Goal: Task Accomplishment & Management: Complete application form

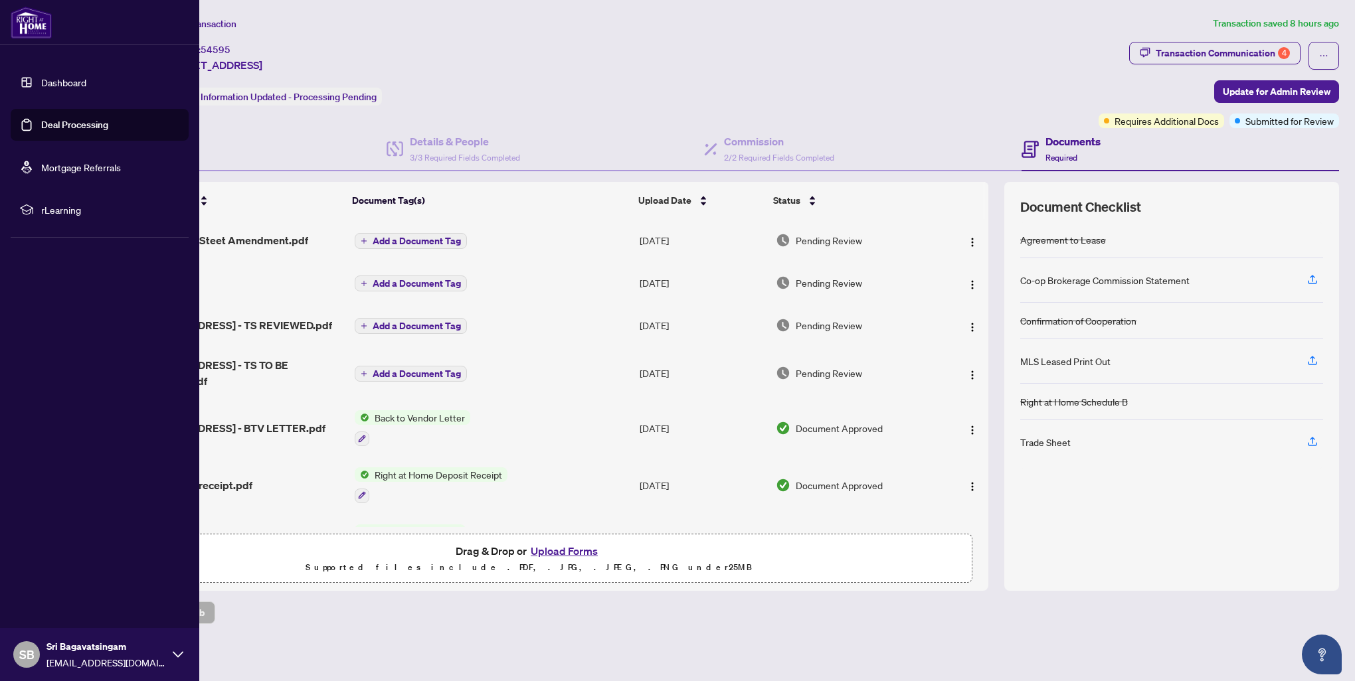
click at [70, 130] on link "Deal Processing" at bounding box center [74, 125] width 67 height 12
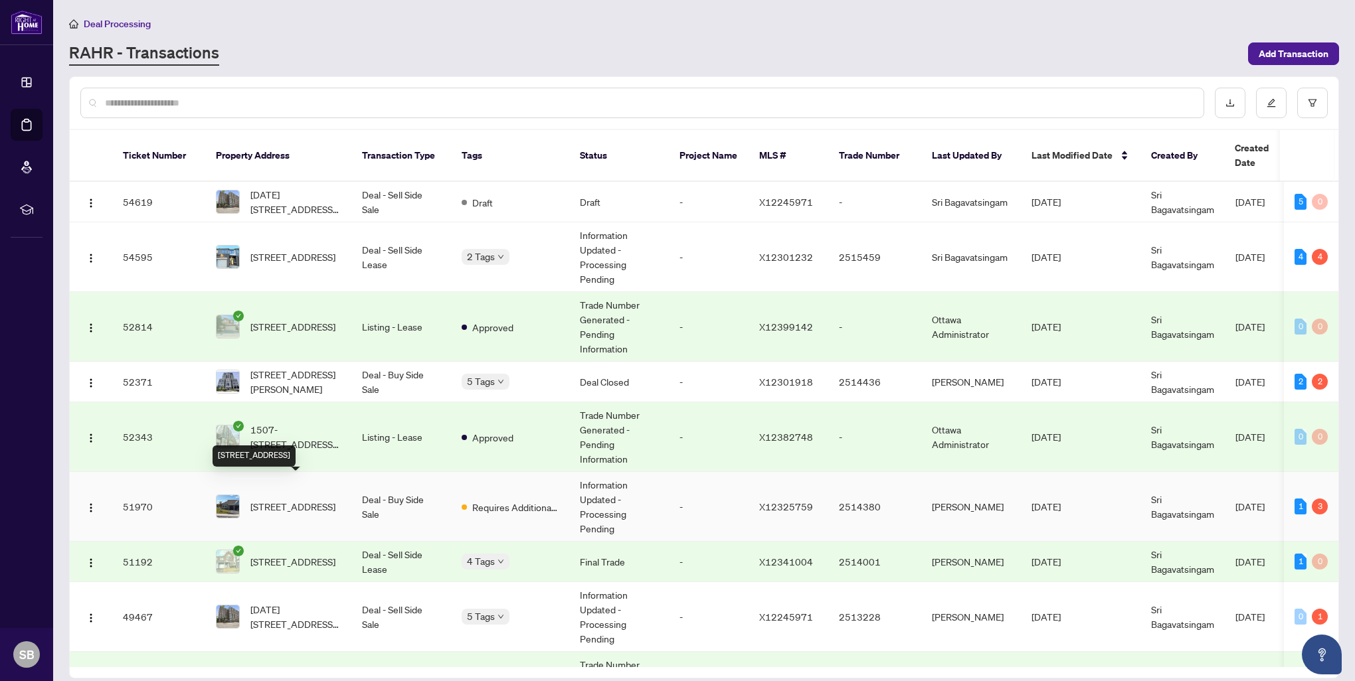
click at [302, 499] on span "[STREET_ADDRESS]" at bounding box center [292, 506] width 85 height 15
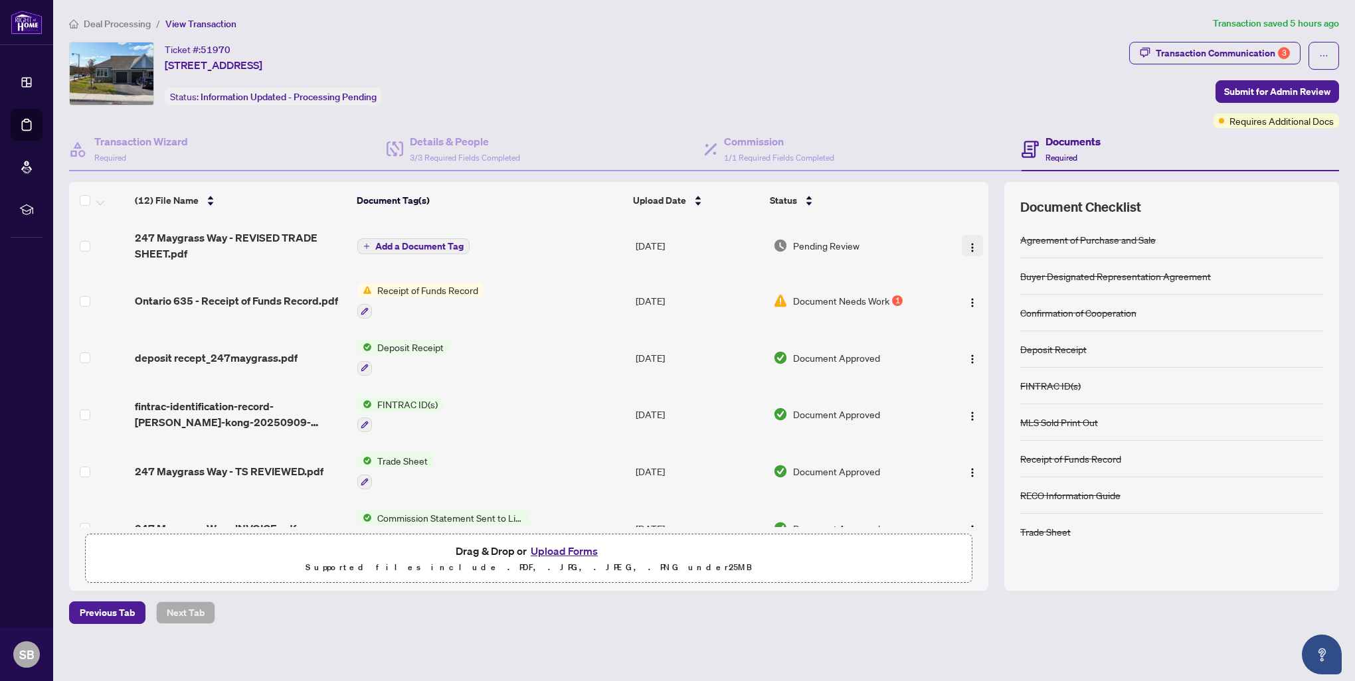
click at [967, 242] on img "button" at bounding box center [972, 247] width 11 height 11
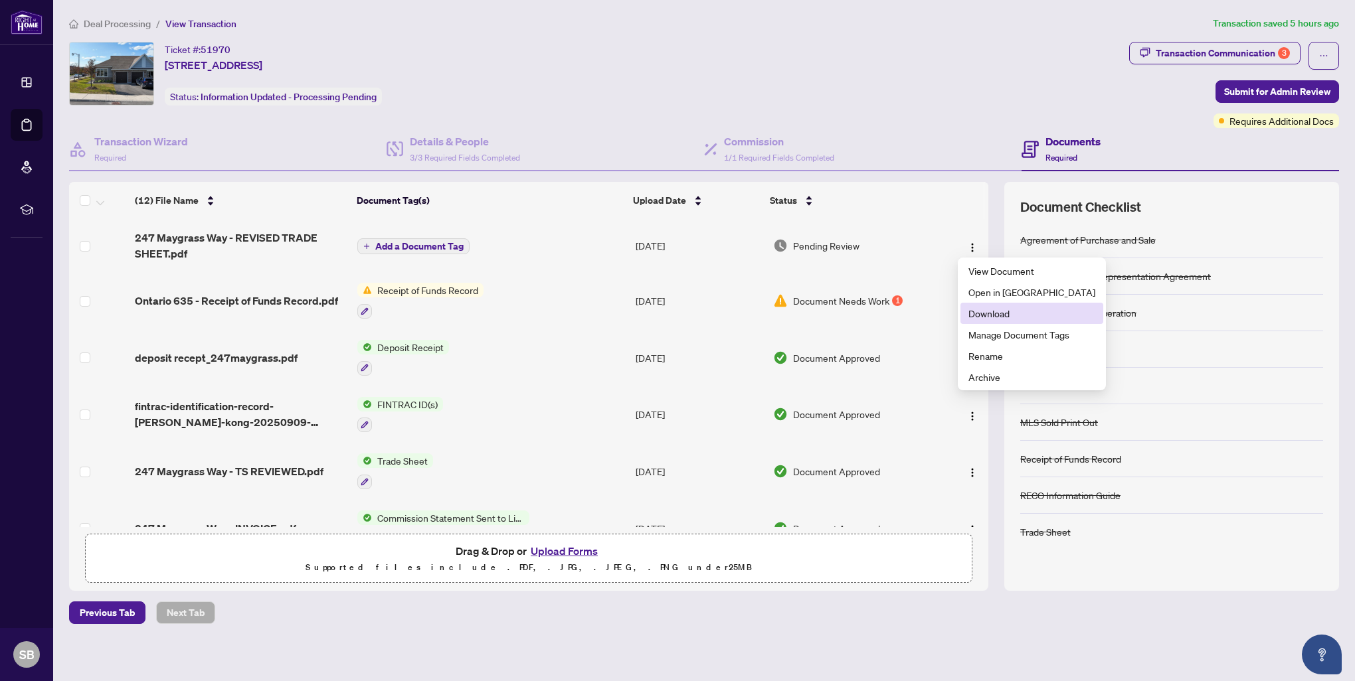
click at [991, 316] on span "Download" at bounding box center [1031, 313] width 127 height 15
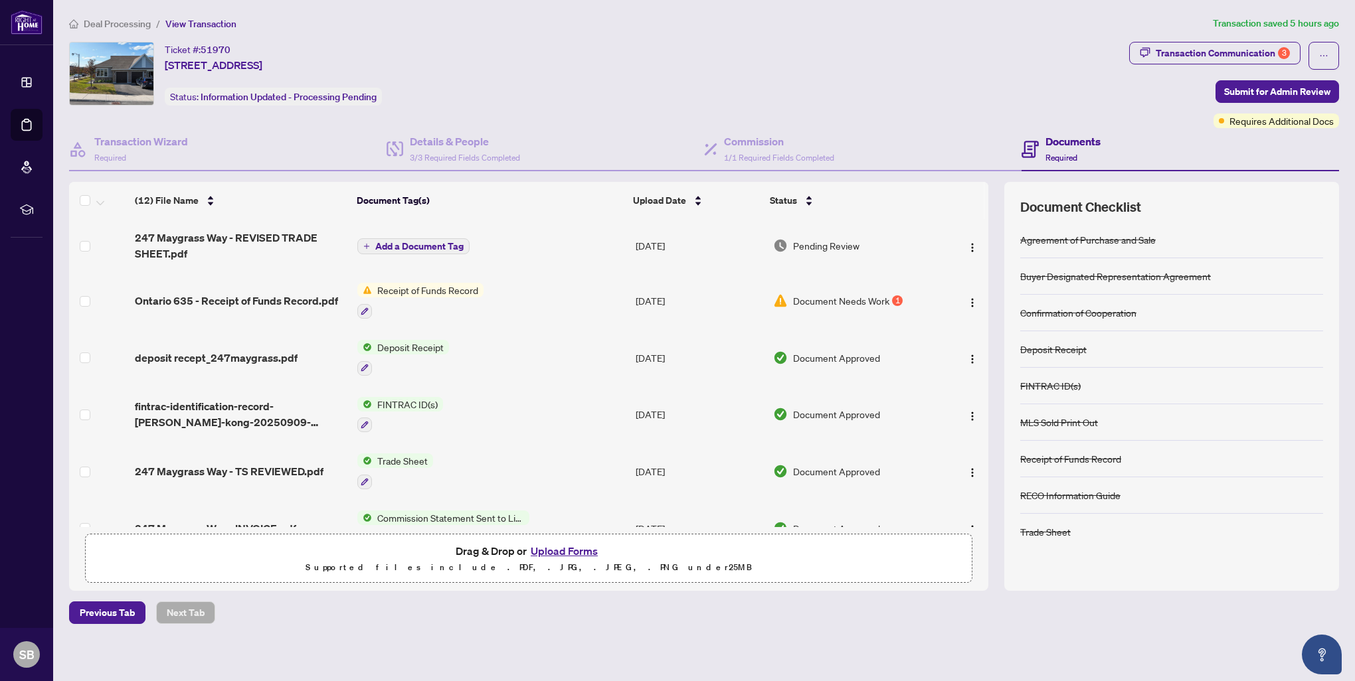
click at [561, 549] on button "Upload Forms" at bounding box center [564, 551] width 75 height 17
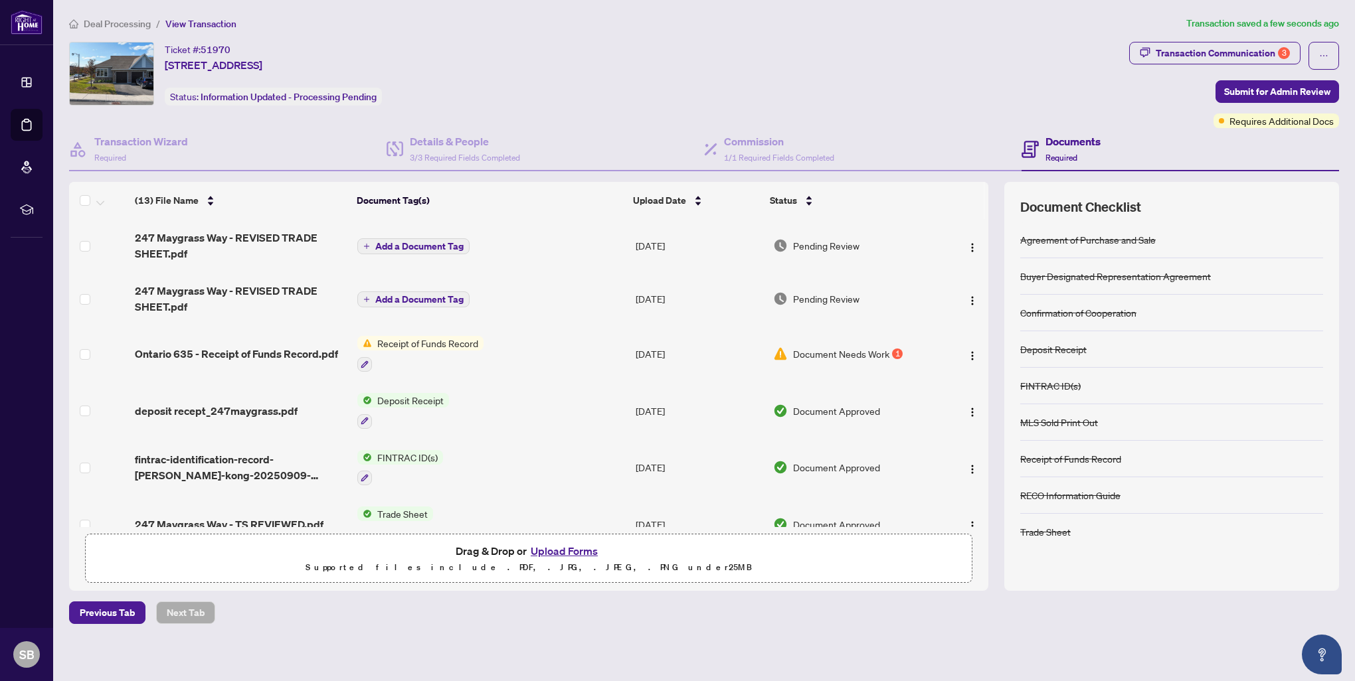
click at [425, 344] on span "Receipt of Funds Record" at bounding box center [428, 343] width 112 height 15
click at [866, 355] on span "Document Needs Work" at bounding box center [841, 354] width 96 height 15
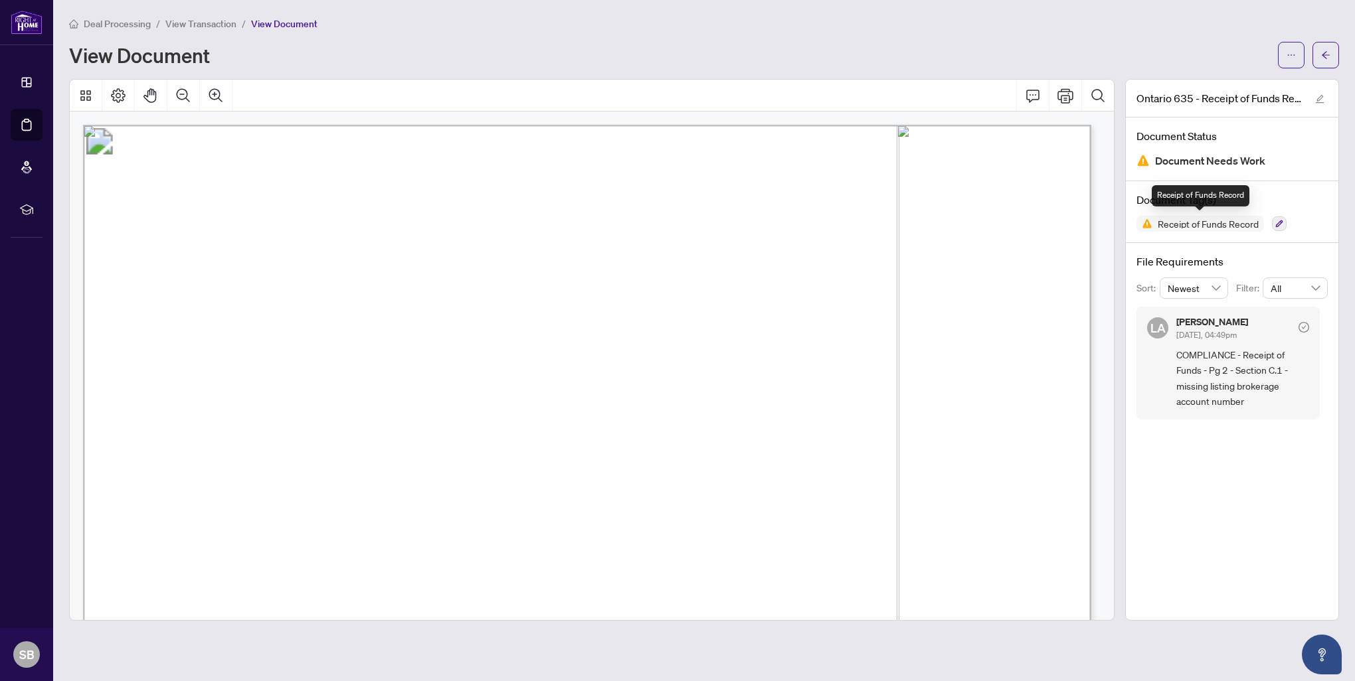
click at [1162, 227] on span "Receipt of Funds Record" at bounding box center [1208, 223] width 112 height 9
click at [1176, 222] on span "Receipt of Funds Record" at bounding box center [1208, 223] width 112 height 9
drag, startPoint x: 1176, startPoint y: 222, endPoint x: 1164, endPoint y: 165, distance: 57.7
click at [1164, 165] on span "Document Needs Work" at bounding box center [1210, 161] width 110 height 18
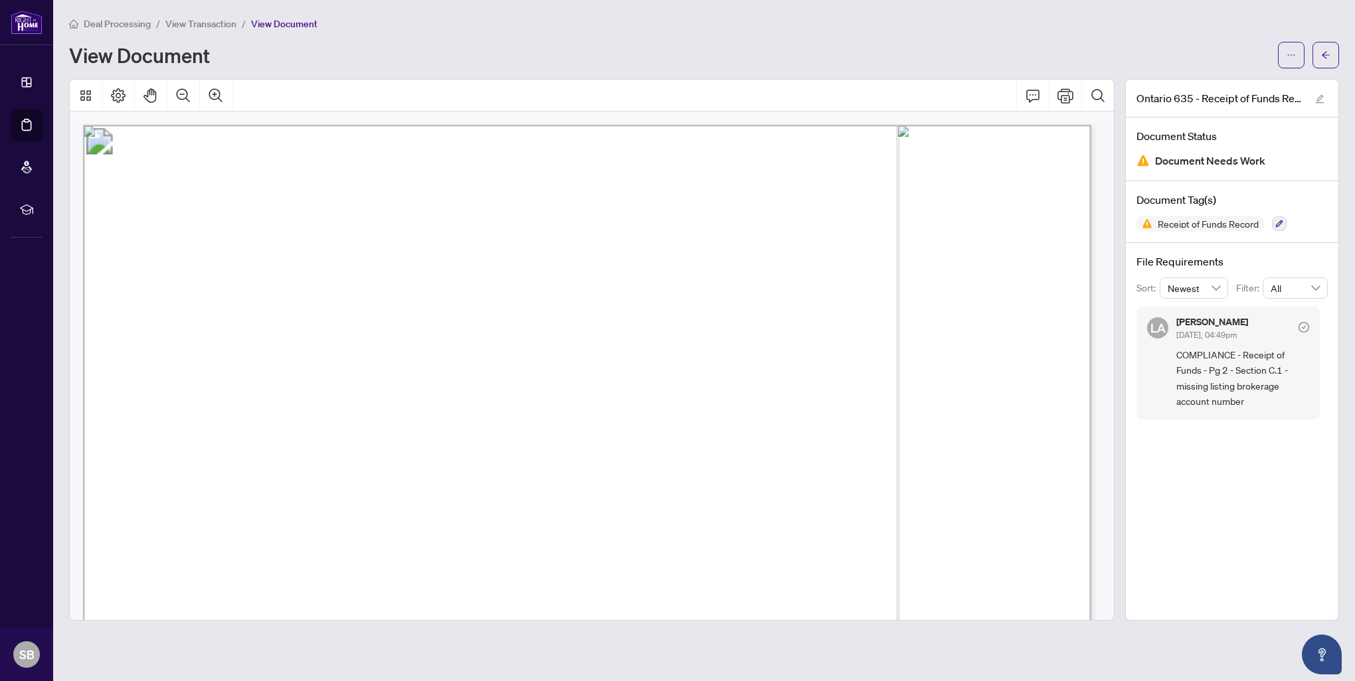
click at [1164, 162] on span "Document Needs Work" at bounding box center [1210, 161] width 110 height 18
click at [1176, 349] on span "COMPLIANCE - Receipt of Funds - Pg 2 - Section C.1 - missing listing brokerage …" at bounding box center [1242, 378] width 133 height 62
click at [1222, 369] on span "COMPLIANCE - Receipt of Funds - Pg 2 - Section C.1 - missing listing brokerage …" at bounding box center [1242, 378] width 133 height 62
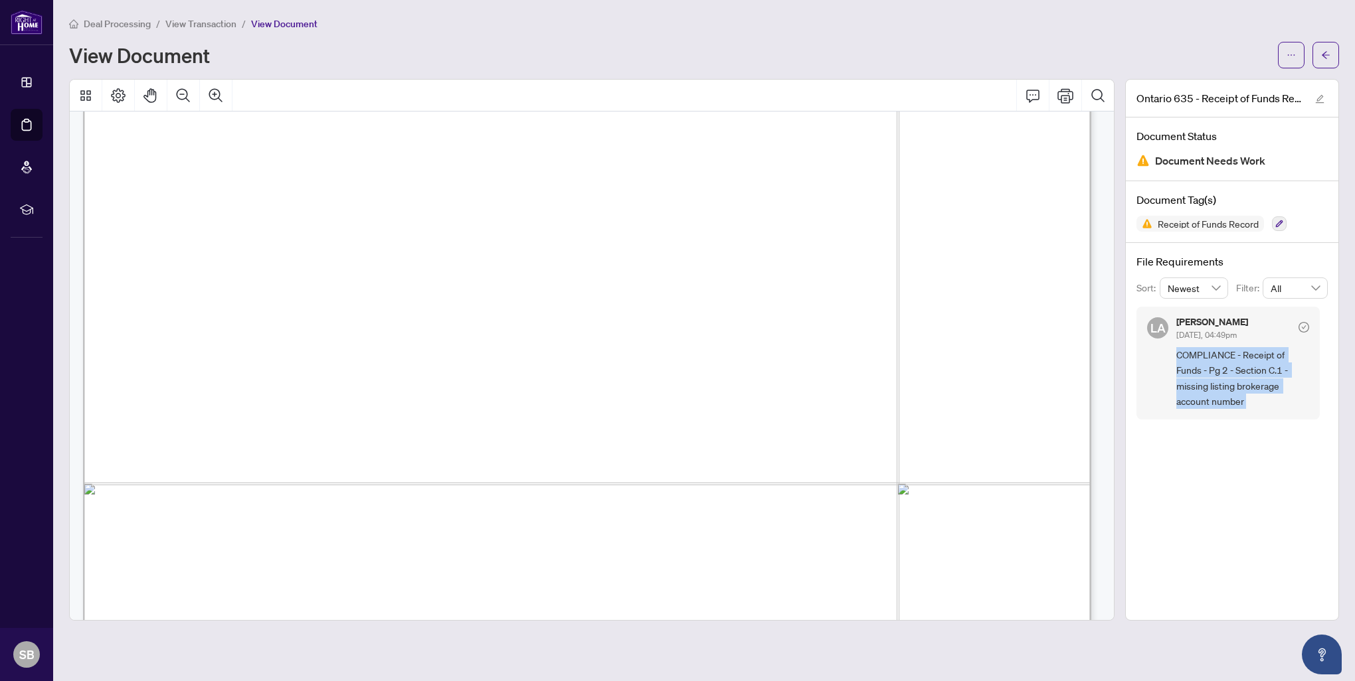
scroll to position [1395, 0]
click at [491, 294] on span "transaction and that functions as an account for the Funds:" at bounding box center [320, 290] width 343 height 15
click at [491, 283] on span "transaction and that functions as an account for the Funds:" at bounding box center [320, 290] width 343 height 15
click at [1318, 48] on button "button" at bounding box center [1325, 55] width 27 height 27
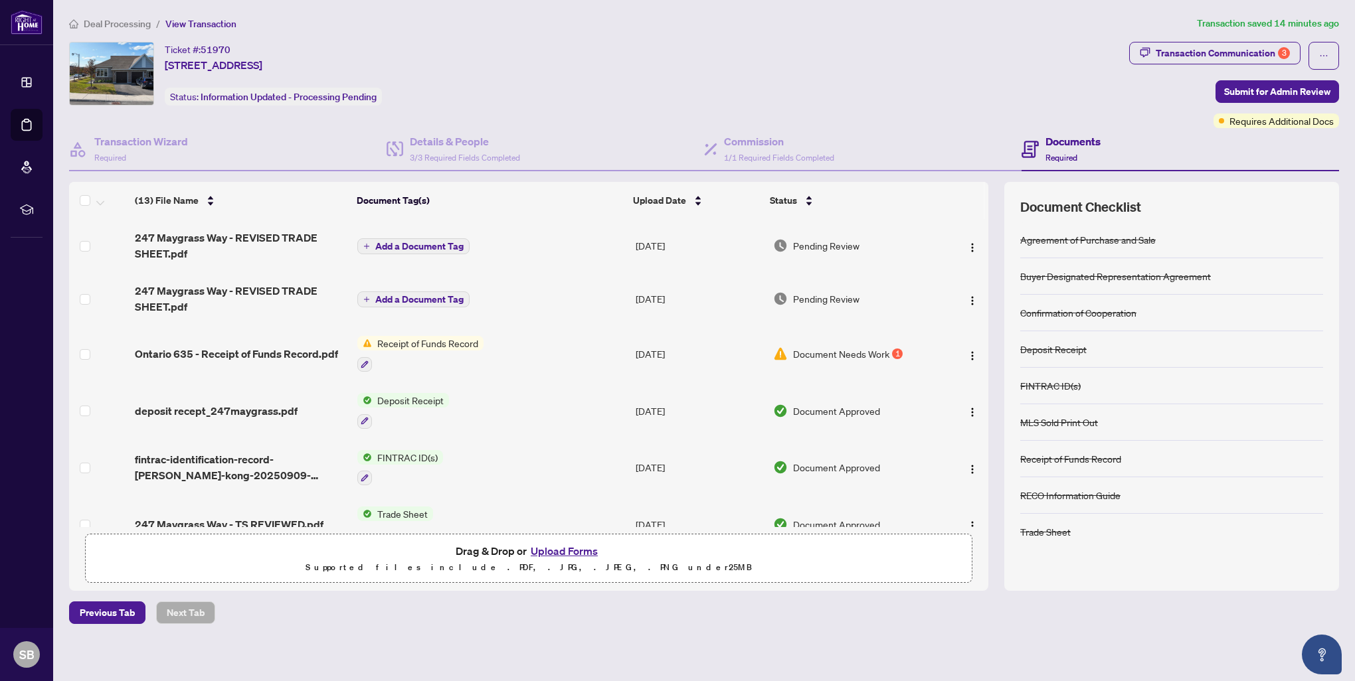
click at [580, 549] on button "Upload Forms" at bounding box center [564, 551] width 75 height 17
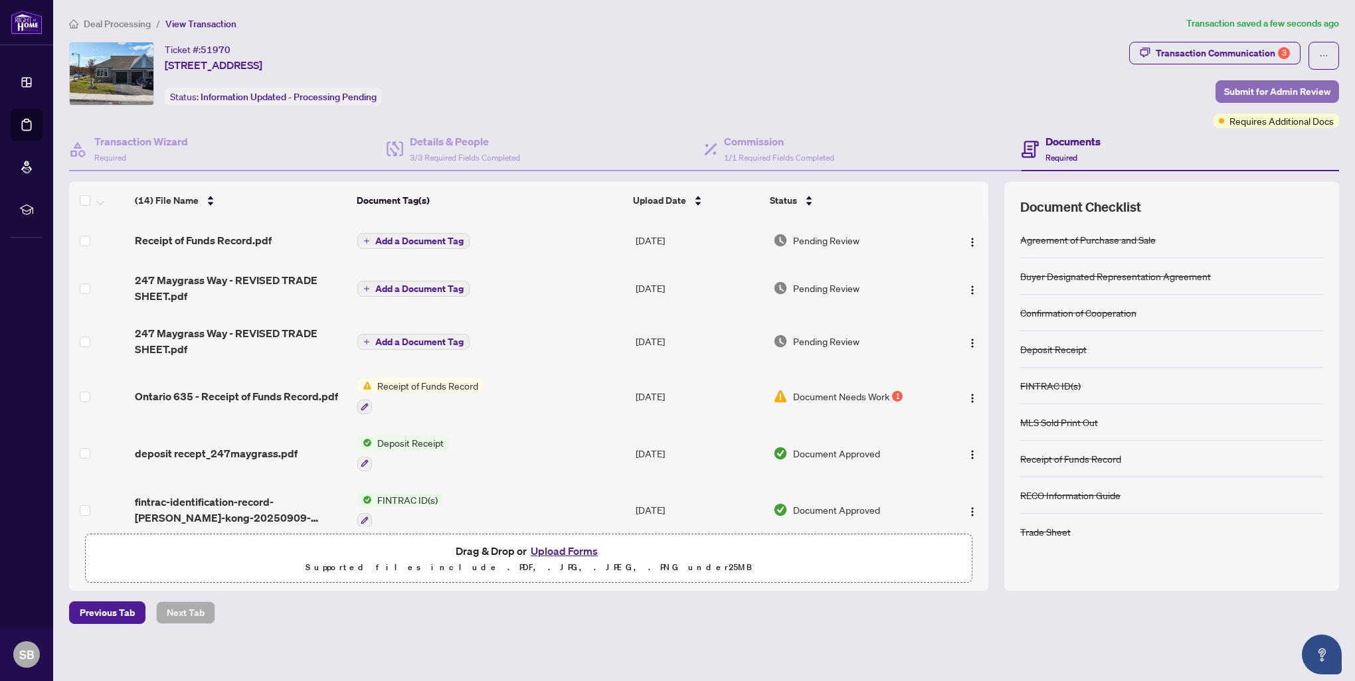
click at [1268, 86] on span "Submit for Admin Review" at bounding box center [1277, 91] width 106 height 21
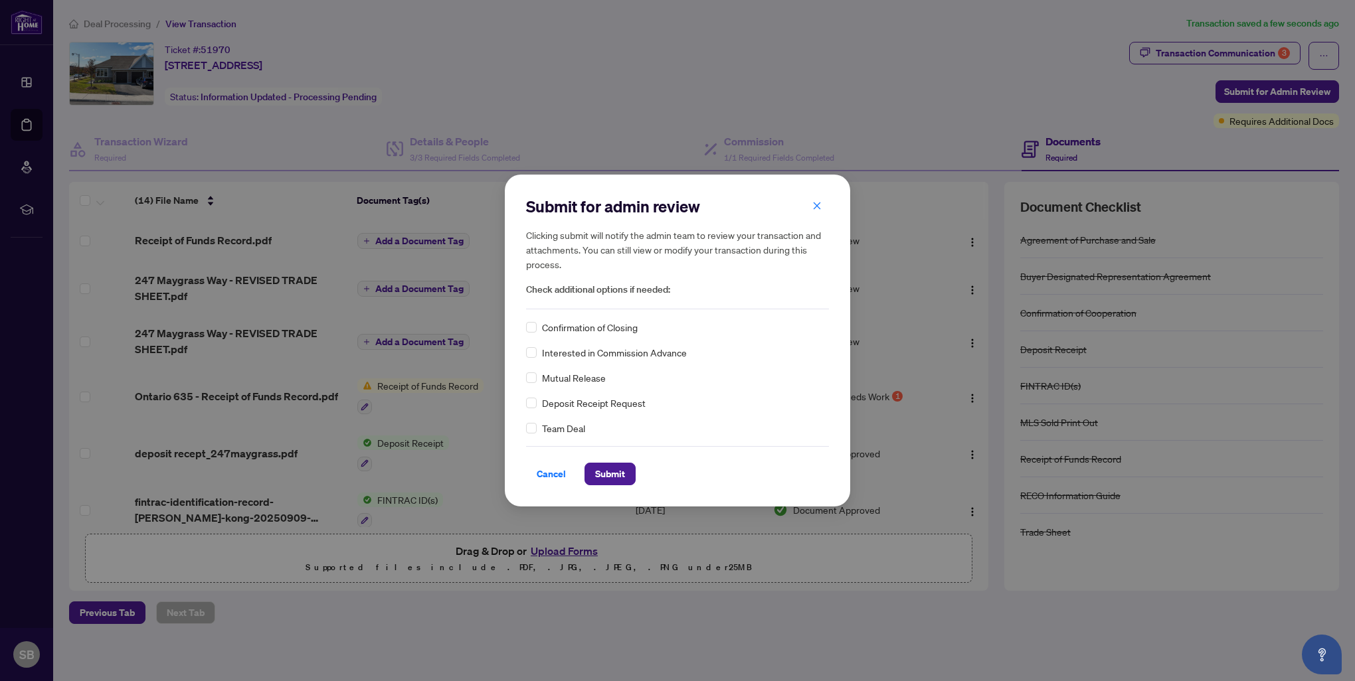
click at [538, 327] on div "Confirmation of Closing" at bounding box center [677, 327] width 303 height 15
click at [595, 474] on span "Submit" at bounding box center [610, 474] width 30 height 21
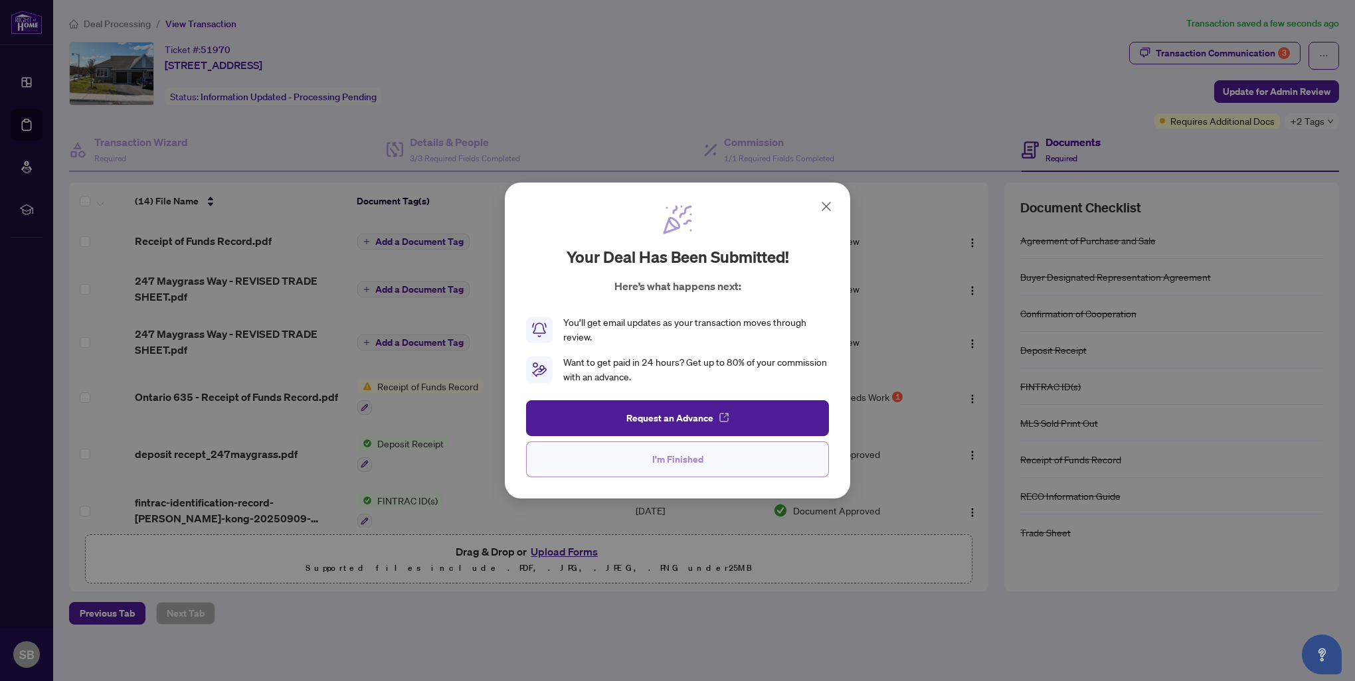
click at [659, 453] on span "I'm Finished" at bounding box center [677, 459] width 51 height 21
